Goal: Information Seeking & Learning: Learn about a topic

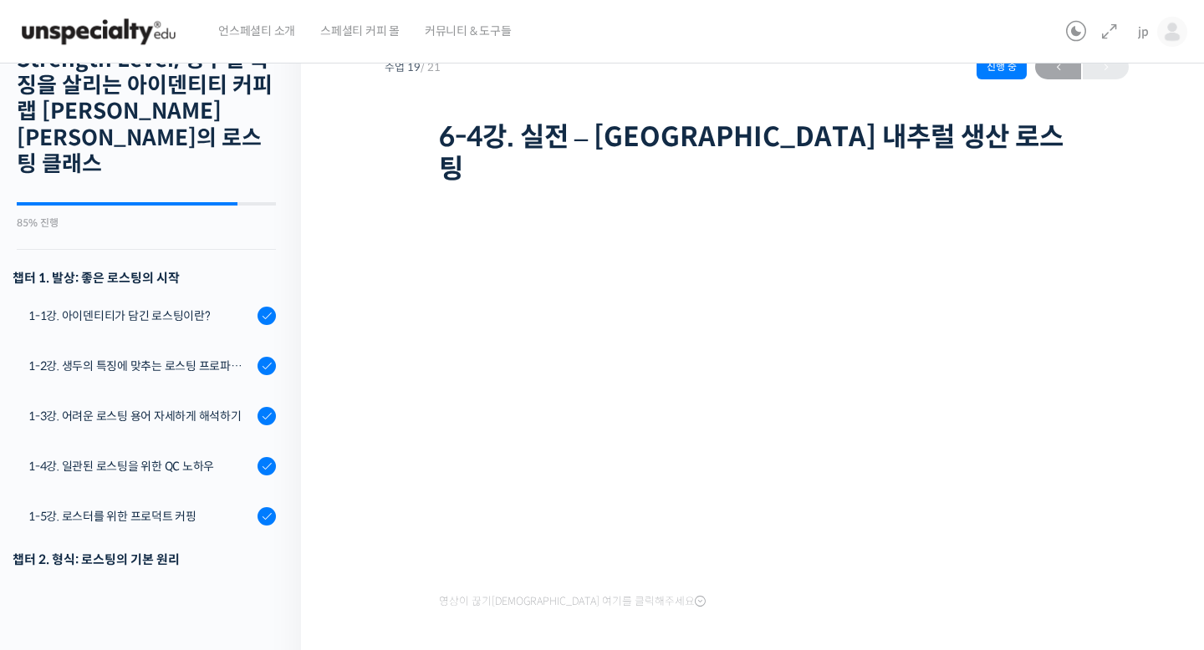
scroll to position [837, 0]
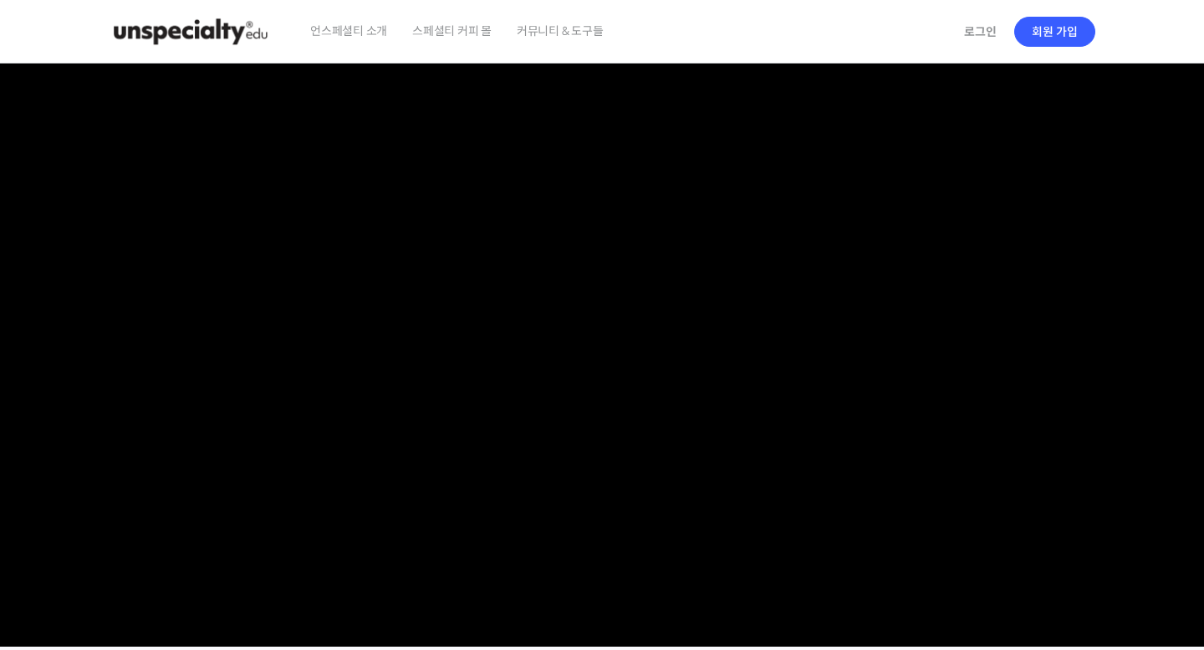
checkbox input "true"
type input "[EMAIL_ADDRESS][DOMAIN_NAME]"
click at [975, 22] on link "로그인" at bounding box center [980, 32] width 53 height 38
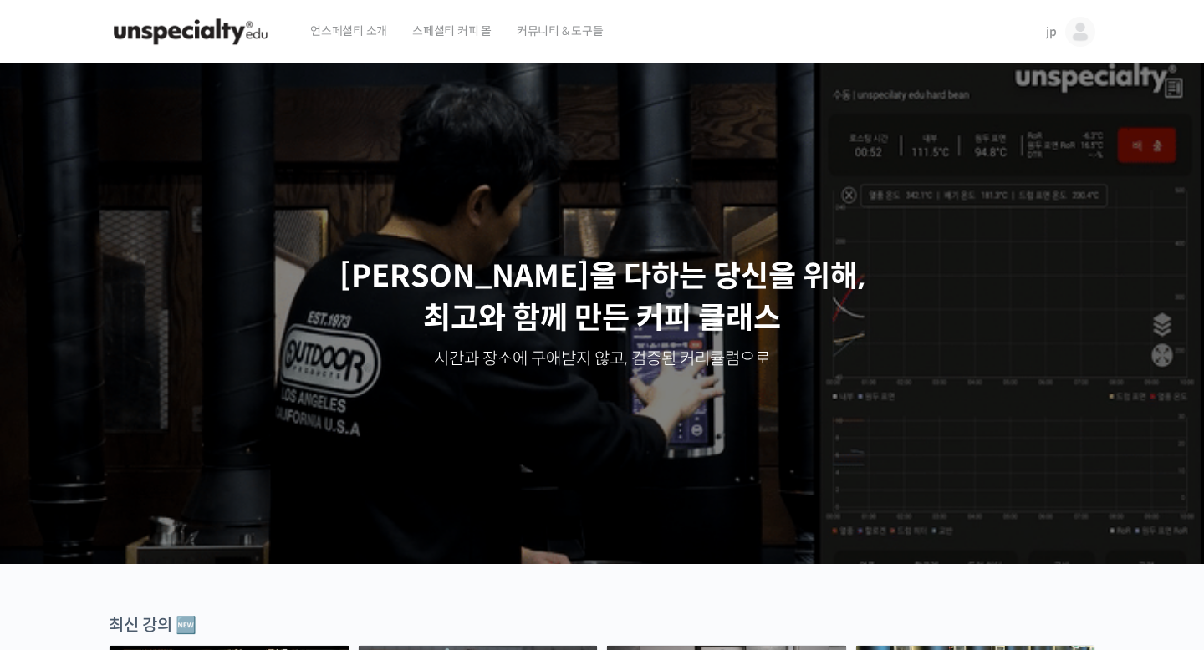
click at [1087, 33] on img at bounding box center [1080, 32] width 30 height 30
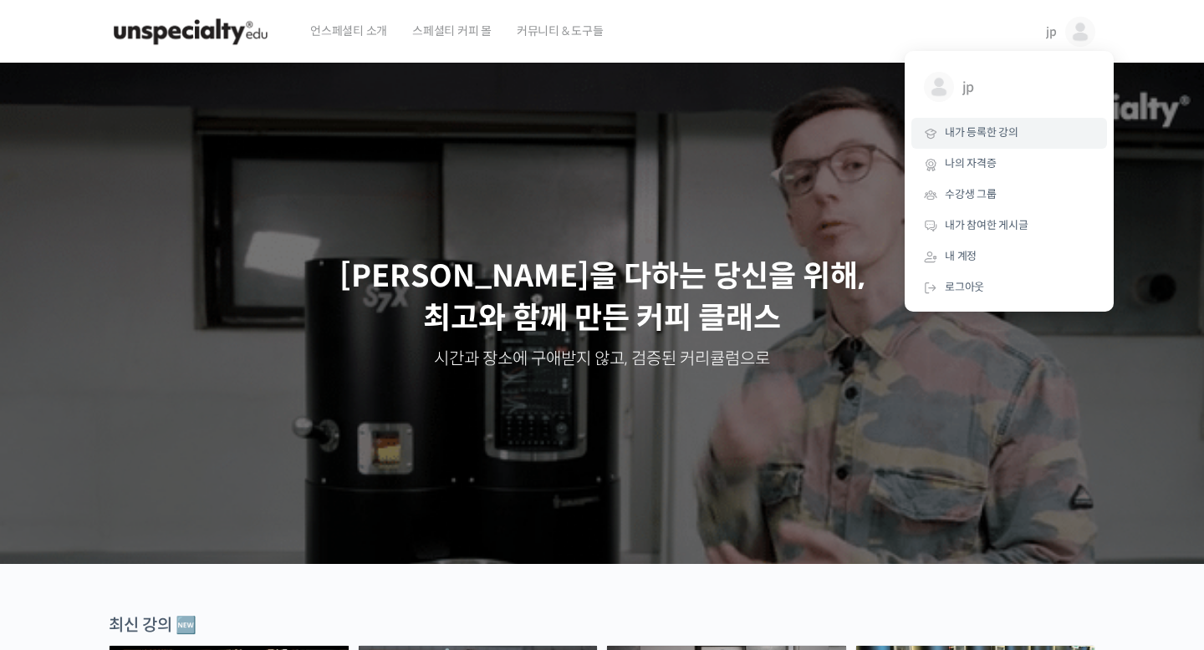
click at [995, 130] on span "내가 등록한 강의" at bounding box center [981, 132] width 74 height 14
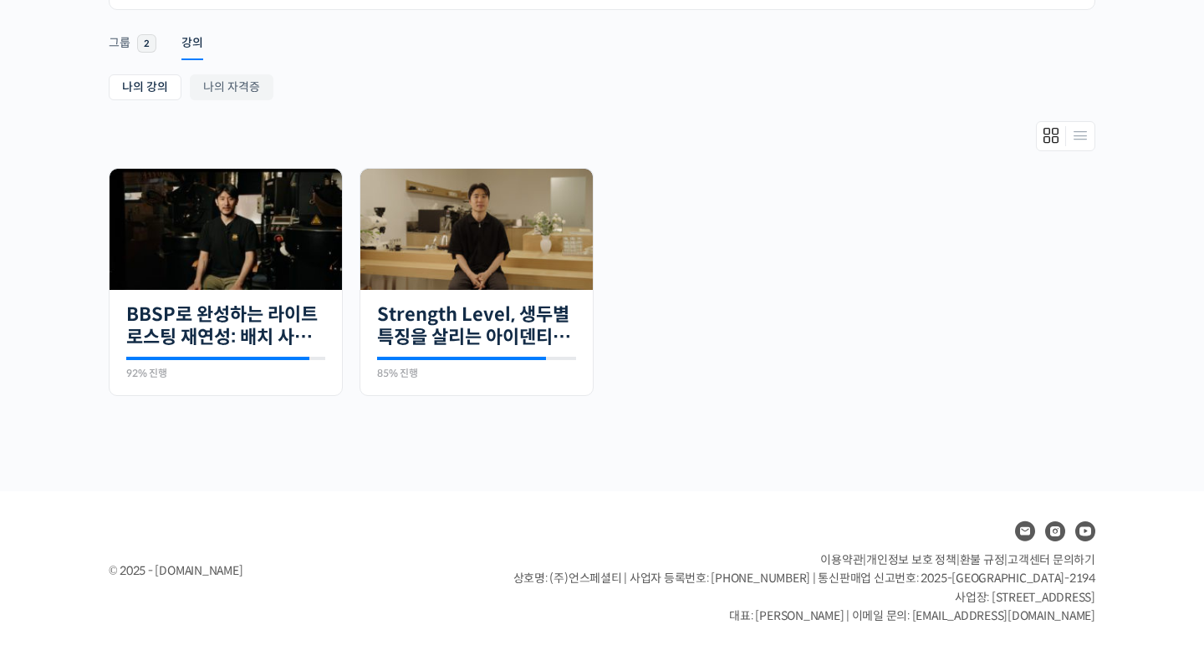
scroll to position [258, 0]
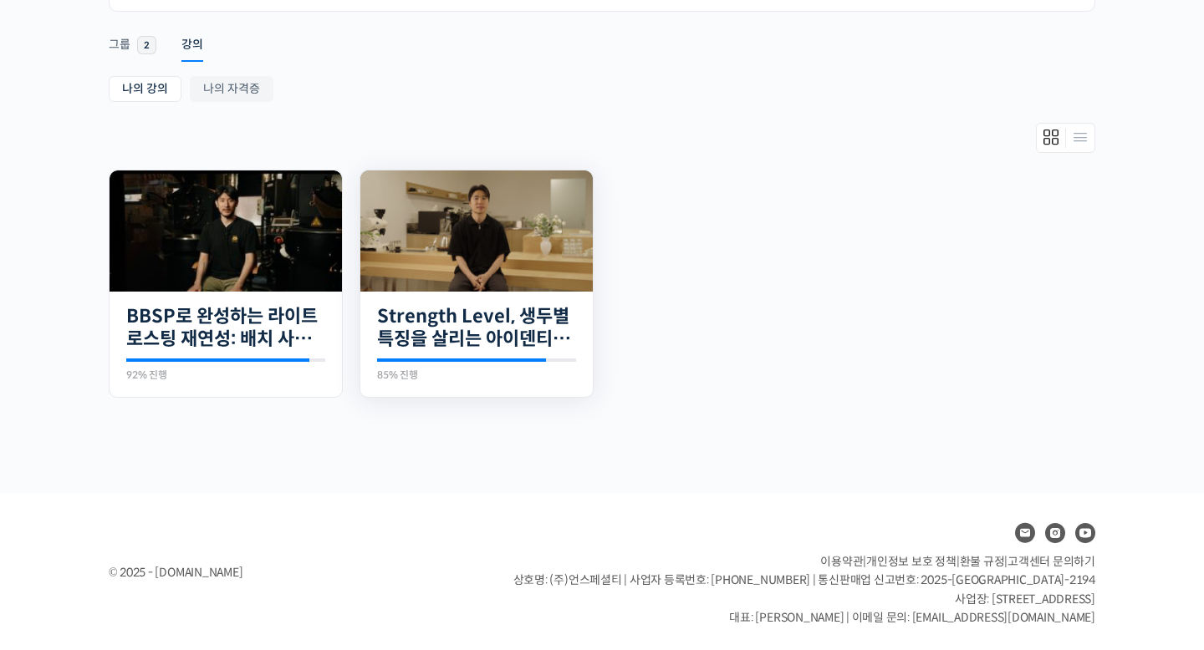
click at [525, 252] on img at bounding box center [476, 230] width 232 height 121
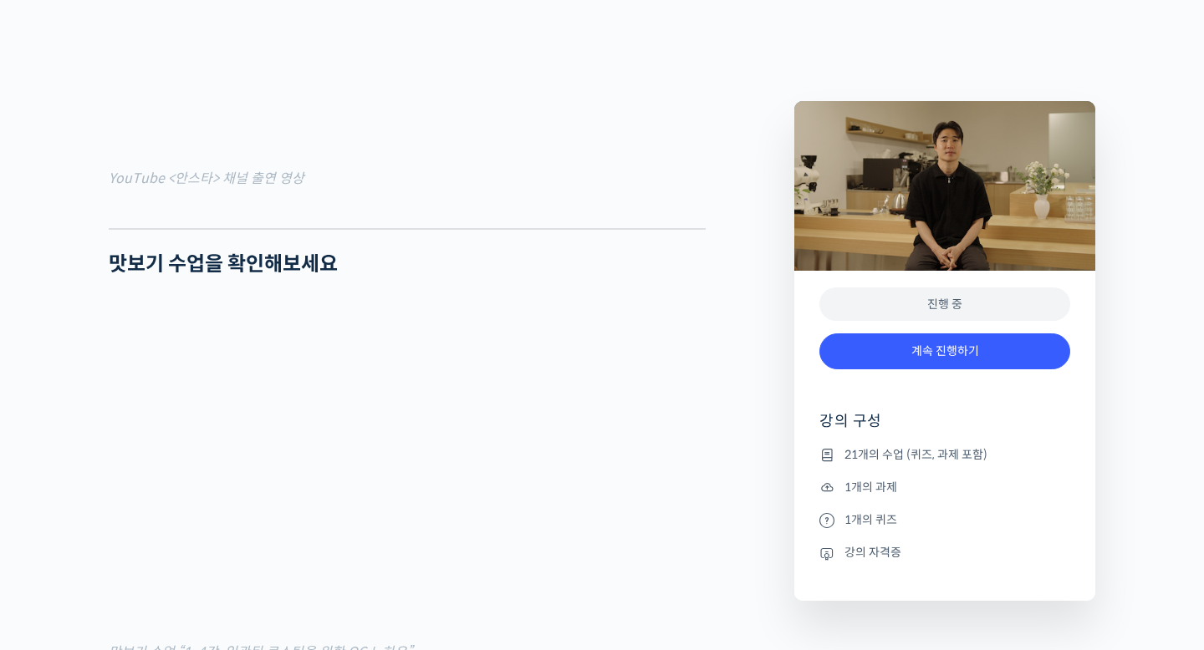
scroll to position [1788, 0]
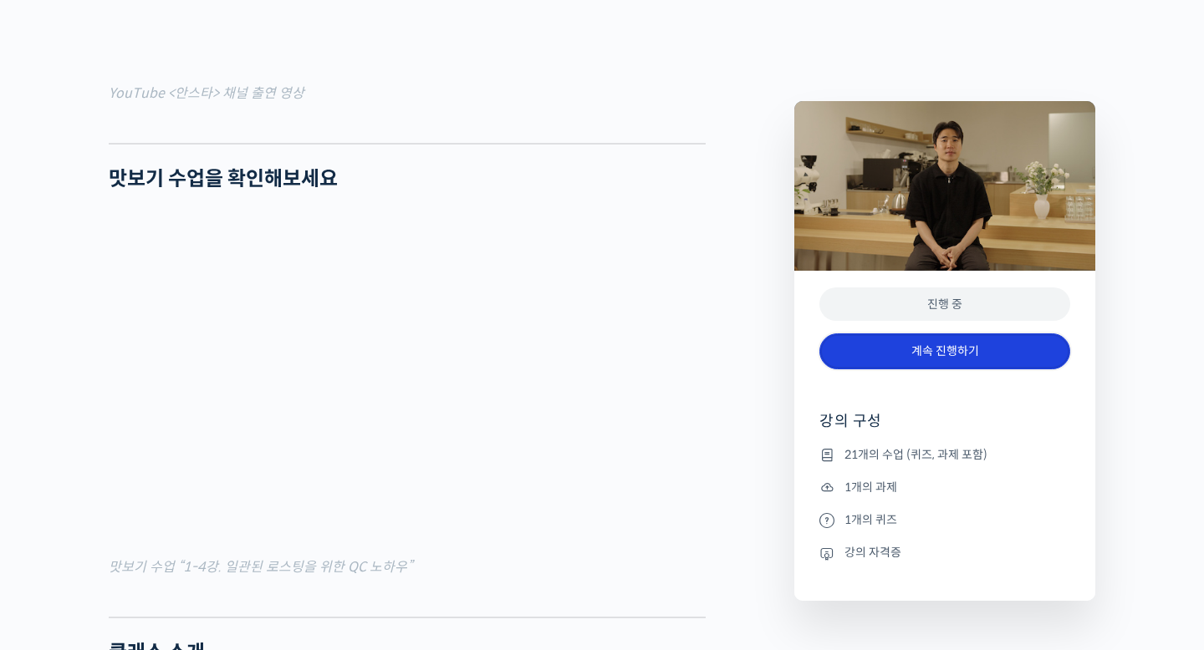
click at [908, 350] on link "계속 진행하기" at bounding box center [944, 351] width 251 height 36
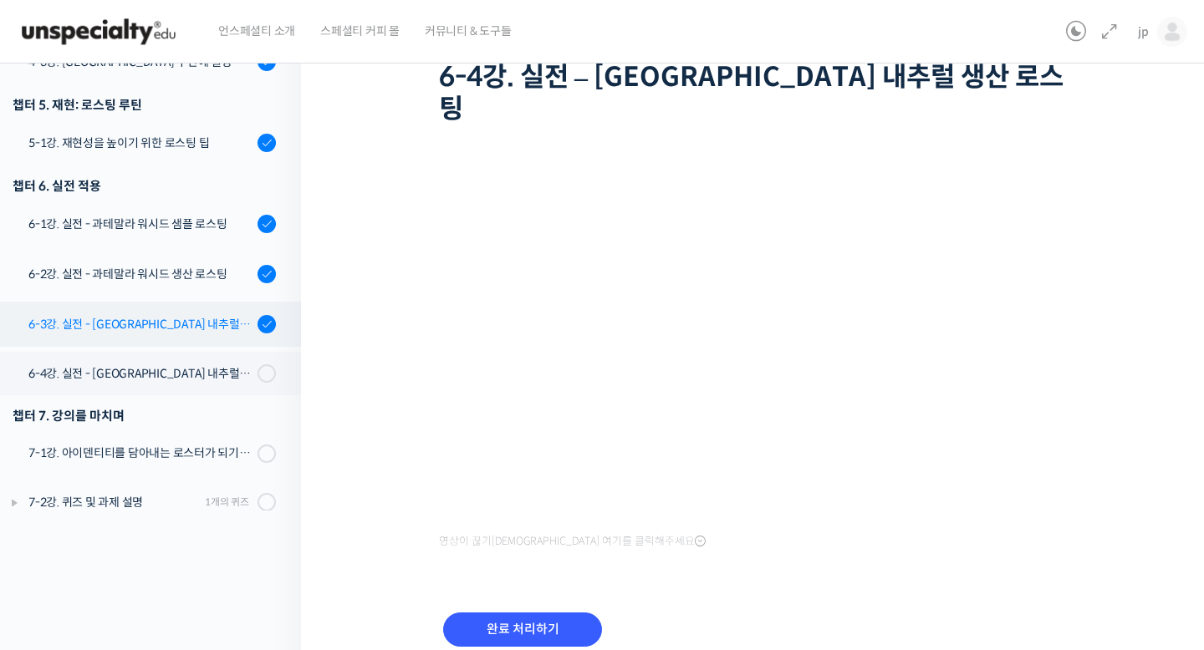
scroll to position [125, 0]
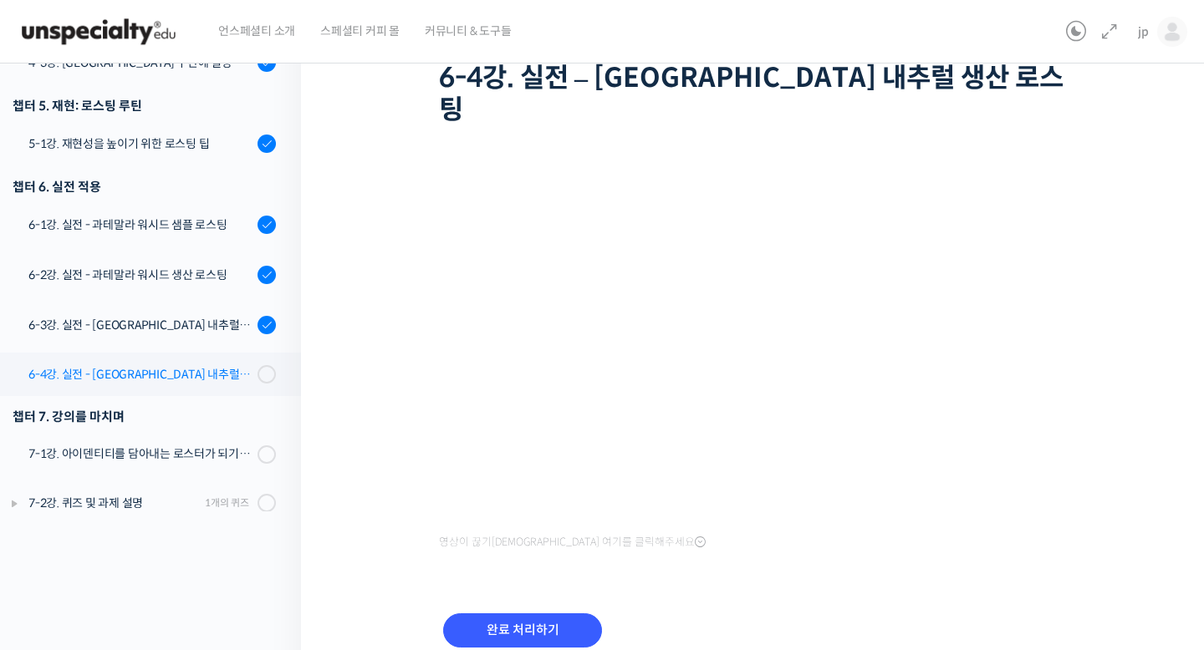
click at [211, 365] on div "6-4강. 실전 - [GEOGRAPHIC_DATA] 내추럴 생산 로스팅" at bounding box center [140, 374] width 224 height 18
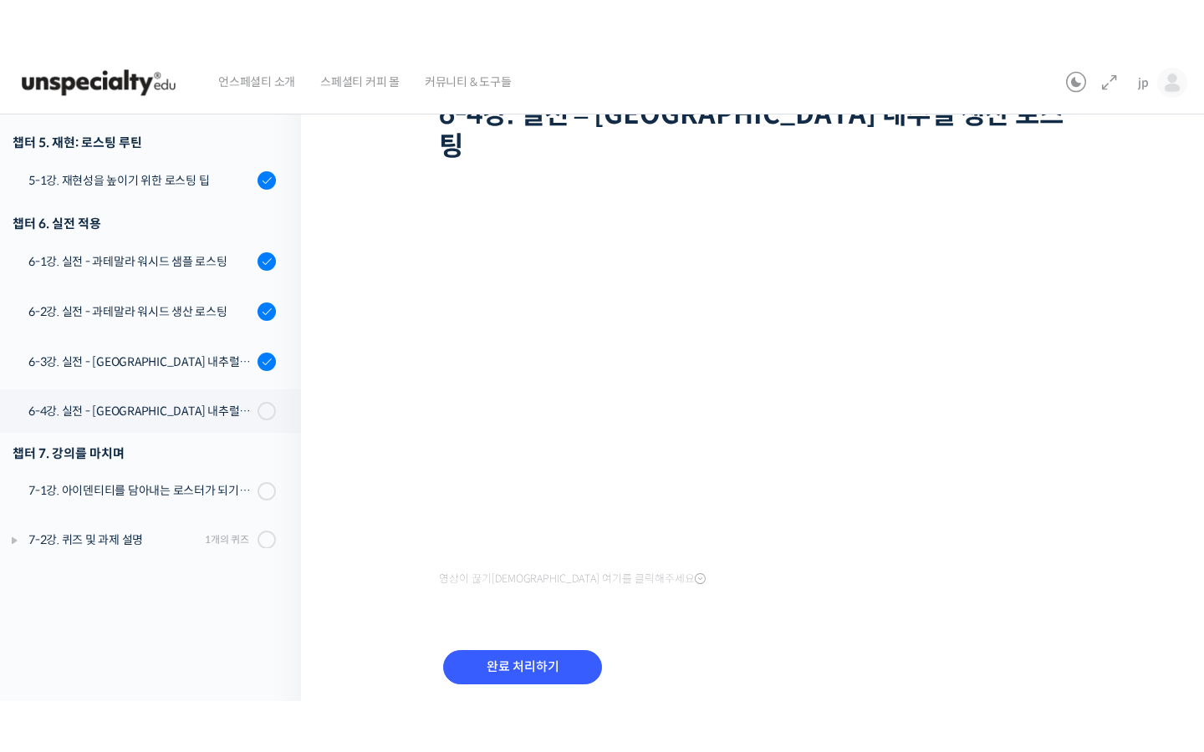
scroll to position [837, 0]
